Goal: Check status: Check status

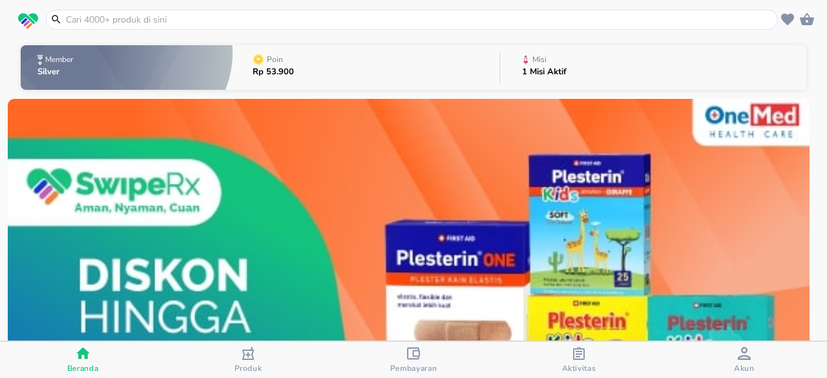
click at [585, 356] on icon "button" at bounding box center [578, 353] width 13 height 13
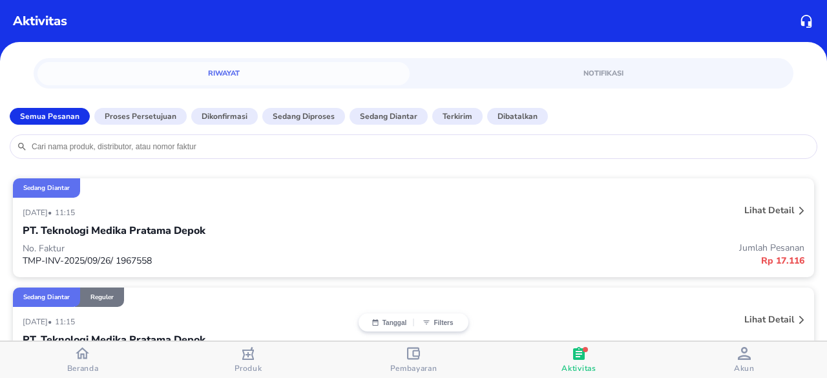
click at [83, 371] on span "Beranda" at bounding box center [83, 368] width 32 height 10
